Goal: Task Accomplishment & Management: Use online tool/utility

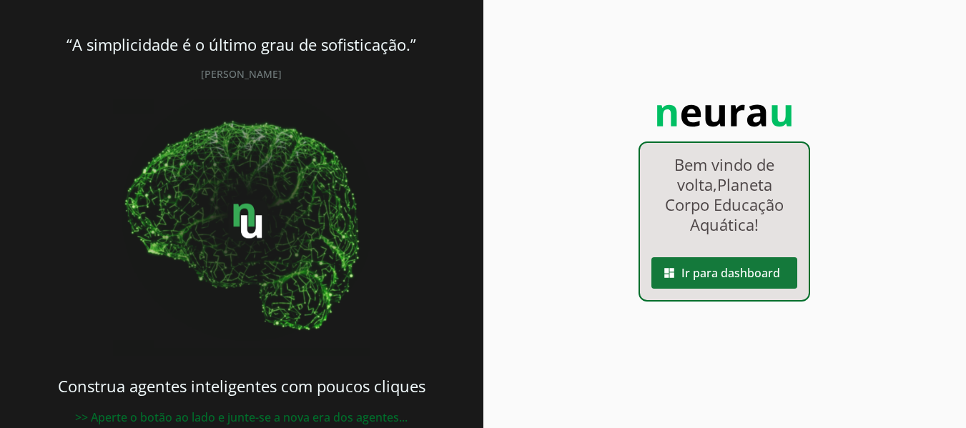
click at [710, 274] on span at bounding box center [725, 273] width 146 height 34
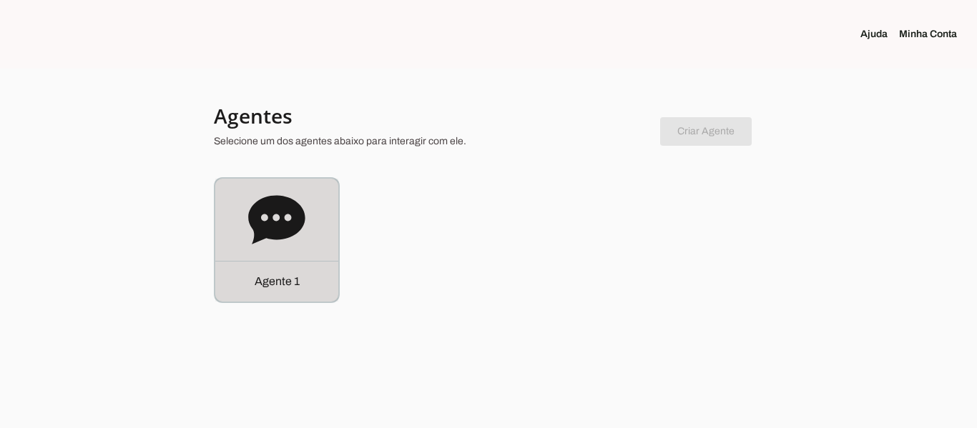
click at [288, 264] on div "Agente 1" at bounding box center [276, 281] width 123 height 41
